Goal: Task Accomplishment & Management: Manage account settings

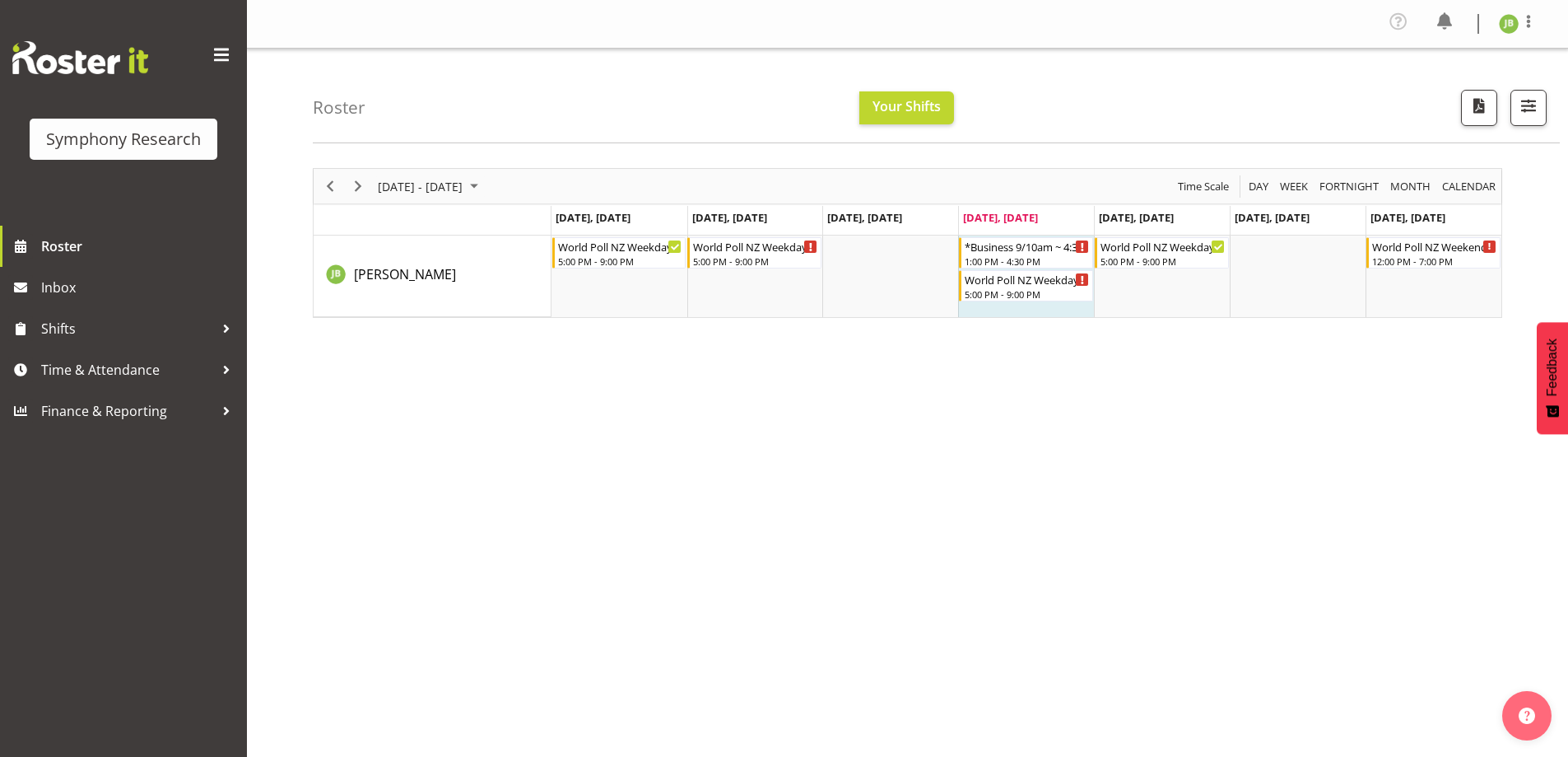
click at [1171, 396] on div "August 25 - 31, 2025 Today Day Week Fortnight Month calendar Month Agenda Time …" at bounding box center [940, 485] width 1255 height 659
click at [800, 527] on div "August 25 - 31, 2025 Today Day Week Fortnight Month calendar Month Agenda Time …" at bounding box center [940, 485] width 1255 height 659
click at [88, 374] on span "Time & Attendance" at bounding box center [128, 370] width 173 height 25
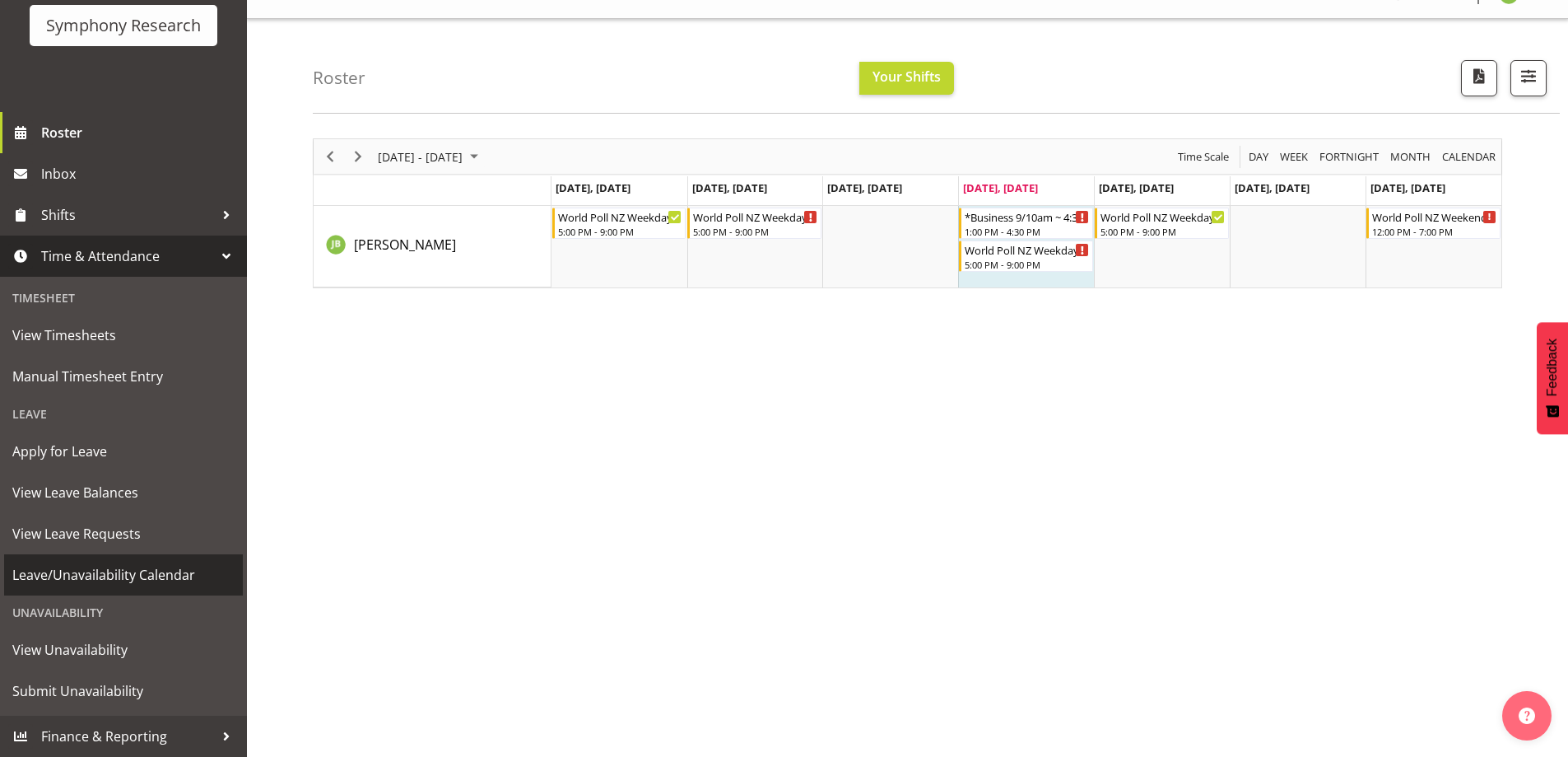
scroll to position [58, 0]
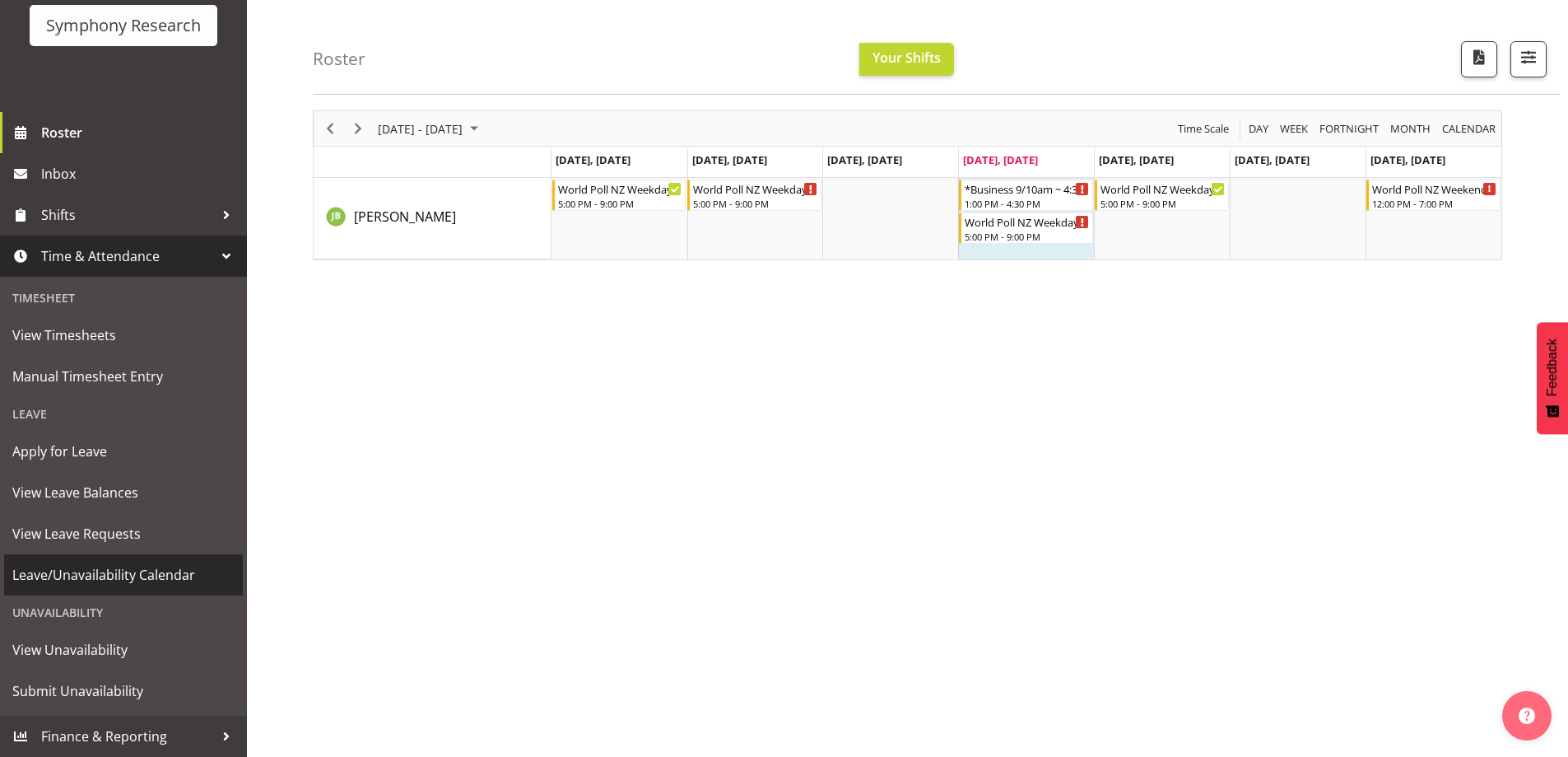
click at [151, 572] on span "Leave/Unavailability Calendar" at bounding box center [123, 575] width 222 height 25
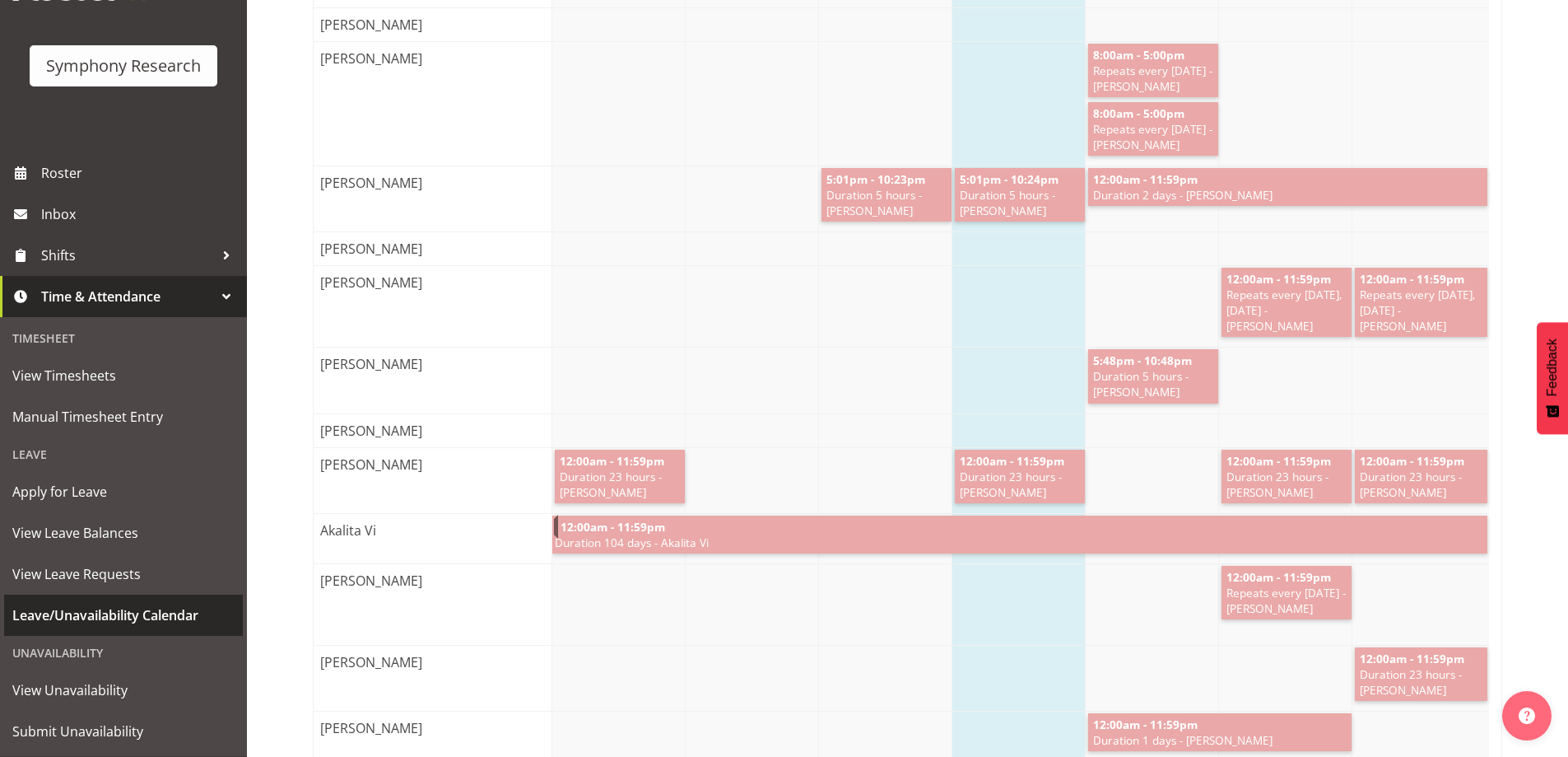
scroll to position [114, 0]
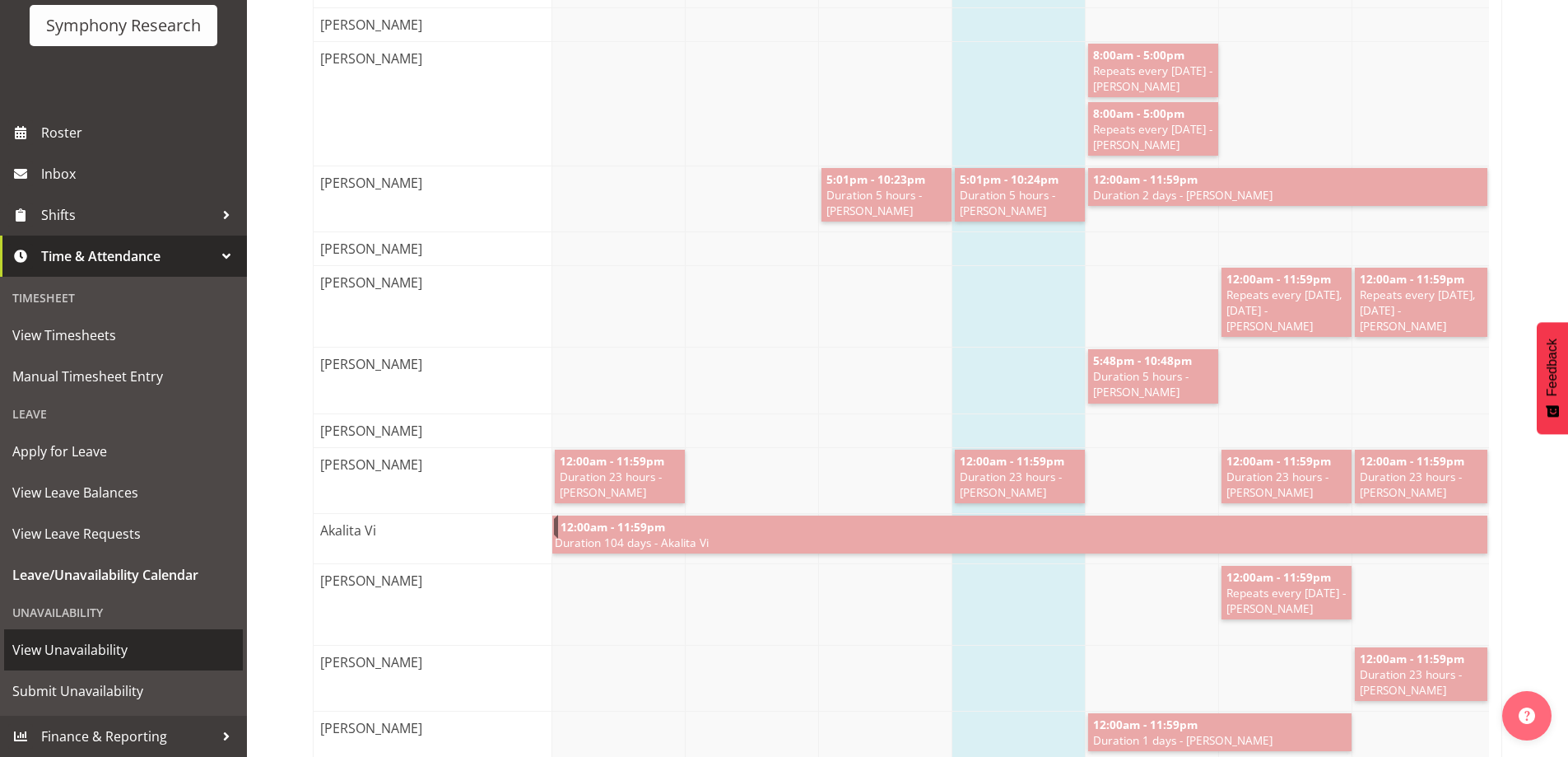
click at [134, 643] on span "View Unavailability" at bounding box center [123, 650] width 222 height 25
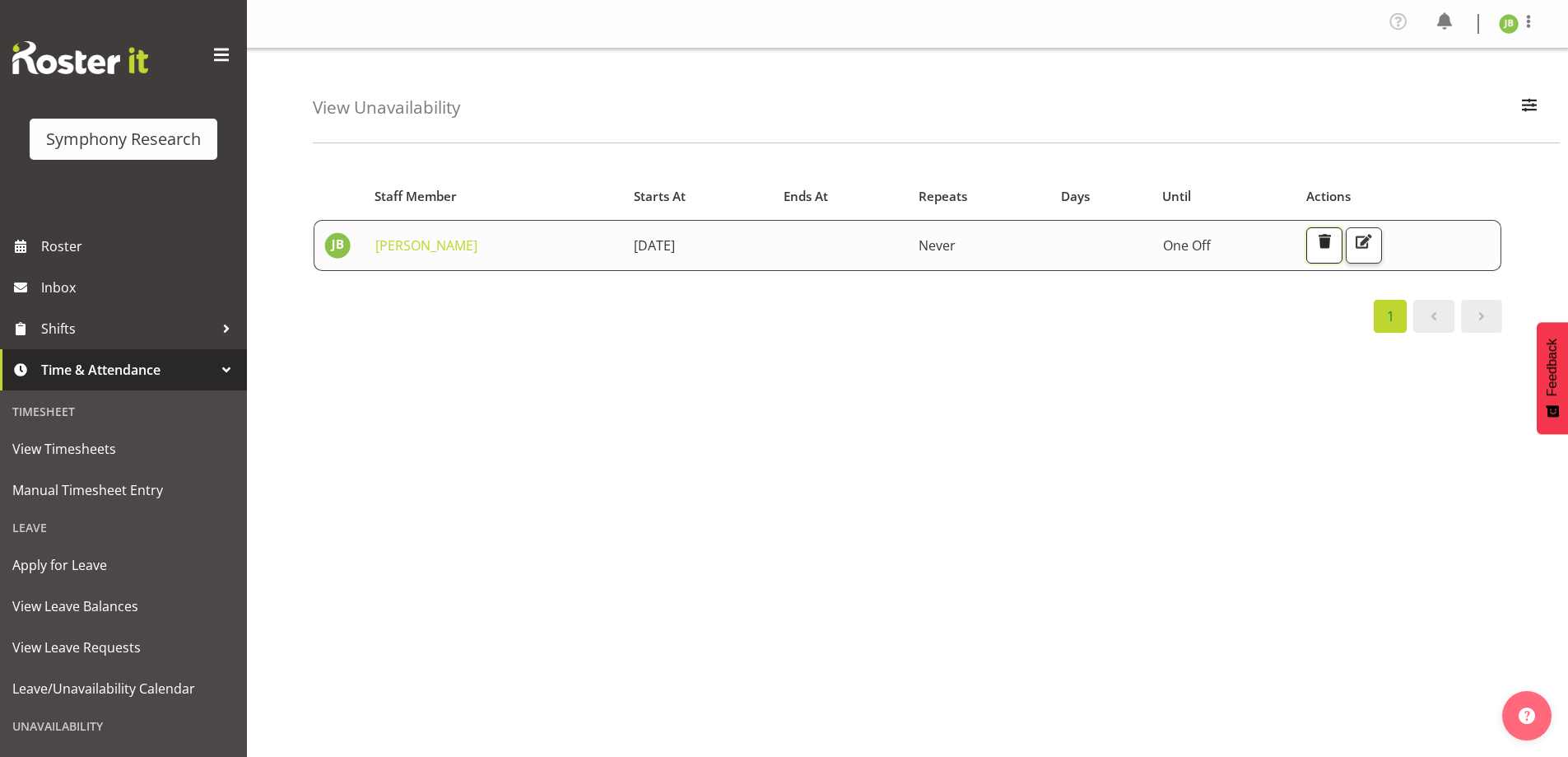
click at [1343, 253] on button "button" at bounding box center [1324, 246] width 37 height 37
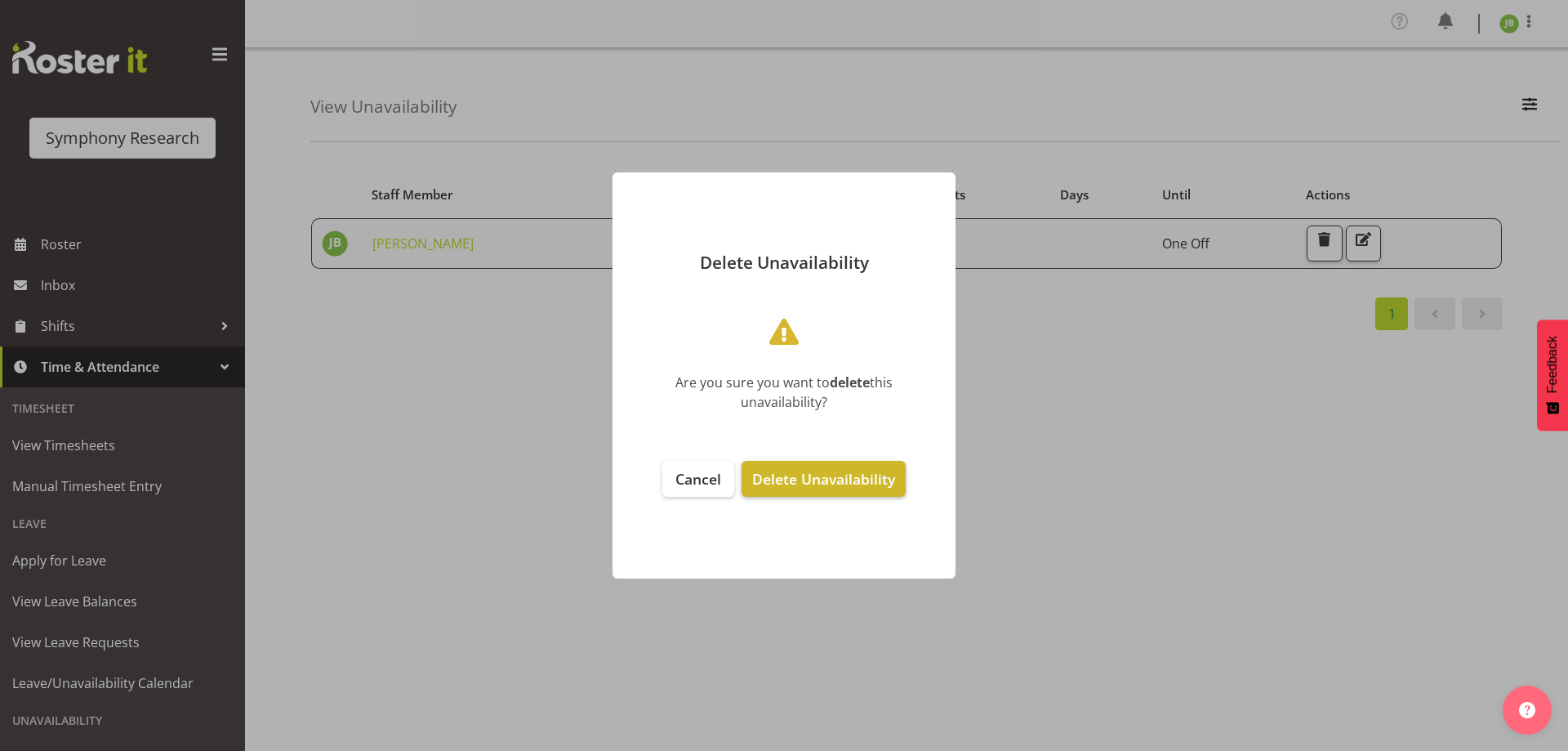
click at [822, 464] on button "Delete Unavailability" at bounding box center [824, 479] width 164 height 36
